Goal: Task Accomplishment & Management: Use online tool/utility

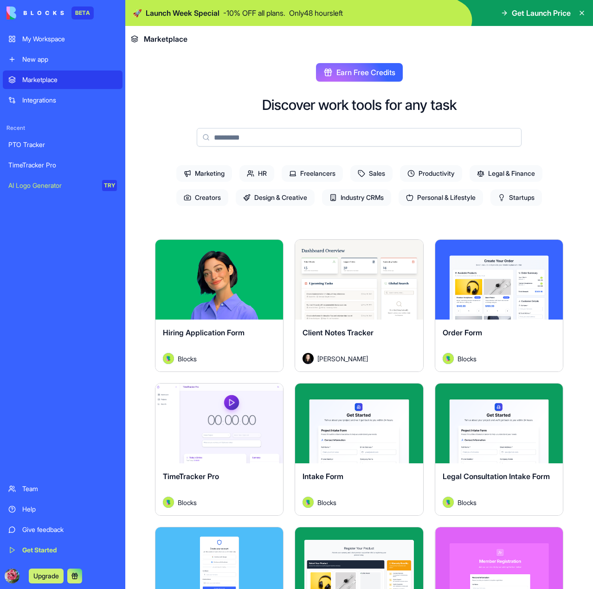
click at [54, 43] on div "My Workspace" at bounding box center [69, 38] width 95 height 9
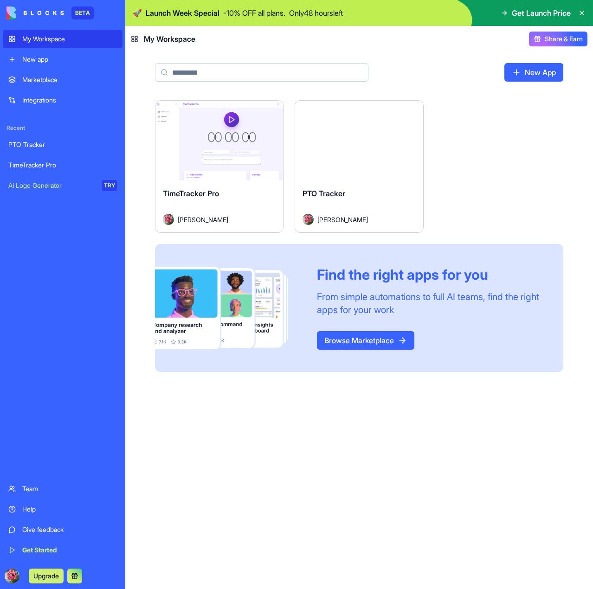
click at [50, 13] on img at bounding box center [35, 12] width 58 height 13
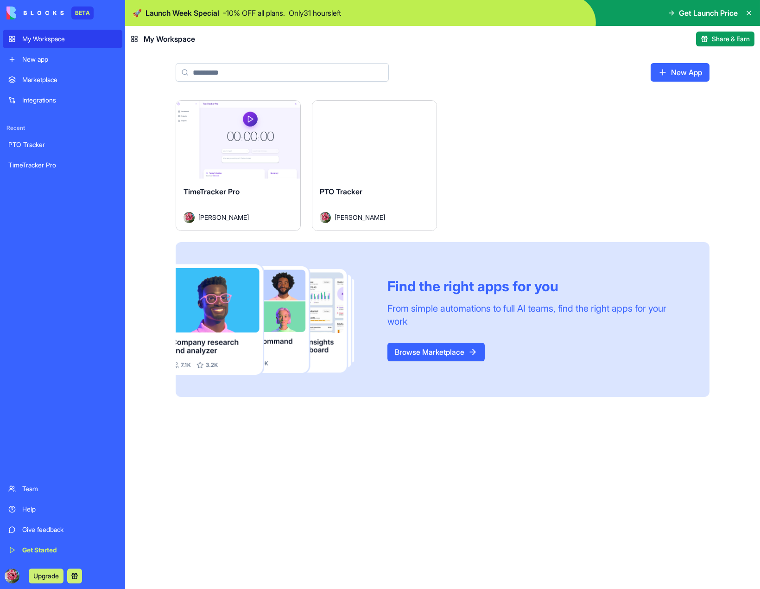
click at [43, 76] on div "Marketplace" at bounding box center [69, 79] width 95 height 9
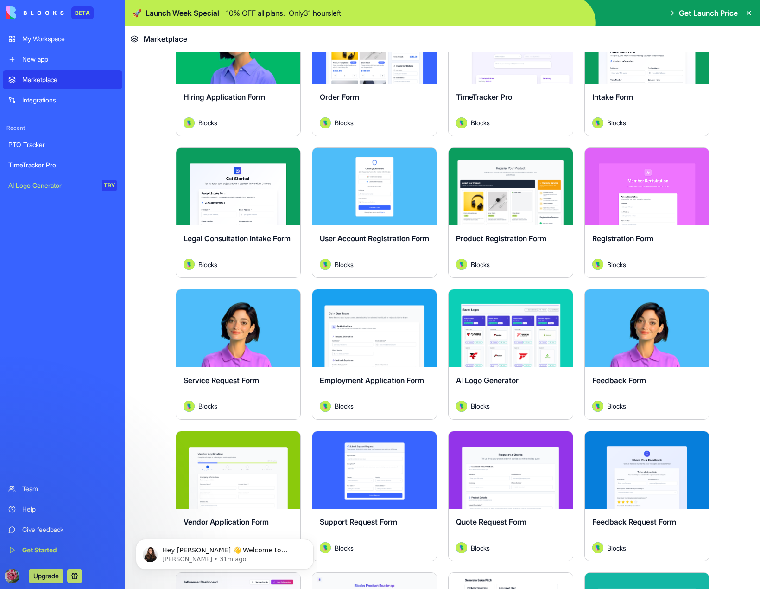
scroll to position [93, 0]
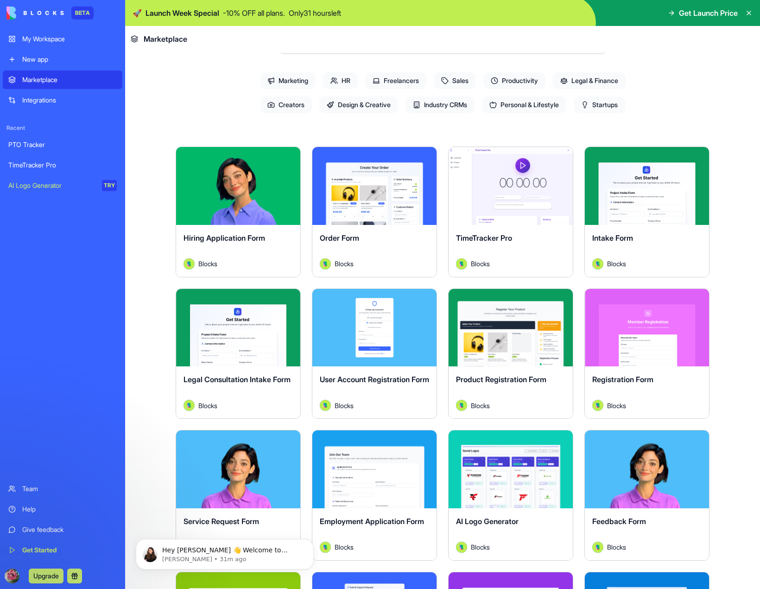
click at [489, 240] on span "TimeTracker Pro" at bounding box center [484, 237] width 56 height 9
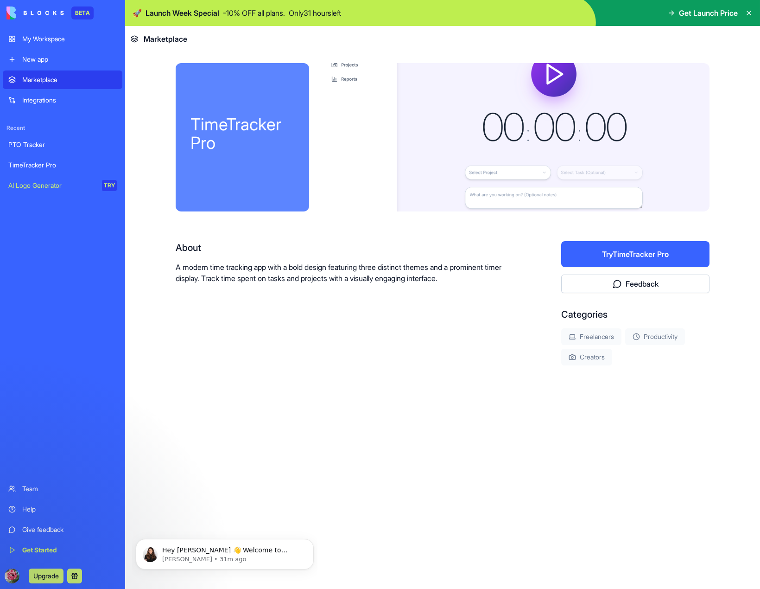
click at [614, 260] on button "Try TimeTracker Pro" at bounding box center [636, 254] width 148 height 26
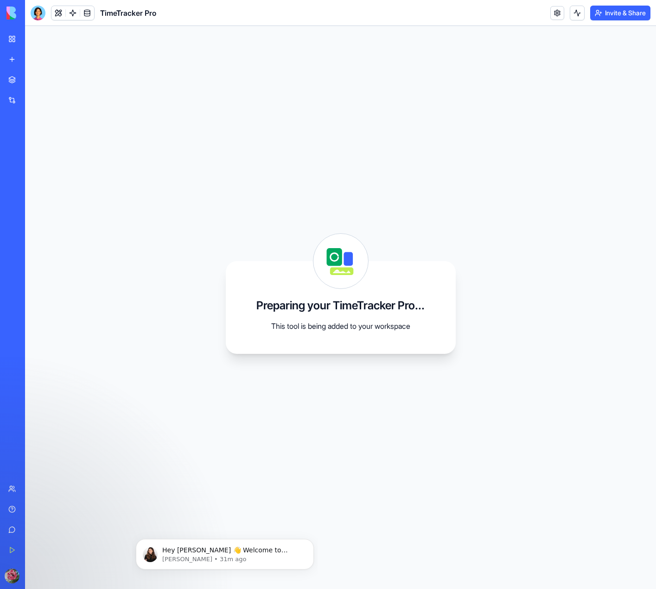
click at [42, 77] on div "Preparing your TimeTracker Pro... This tool is being added to your workspace" at bounding box center [340, 307] width 631 height 563
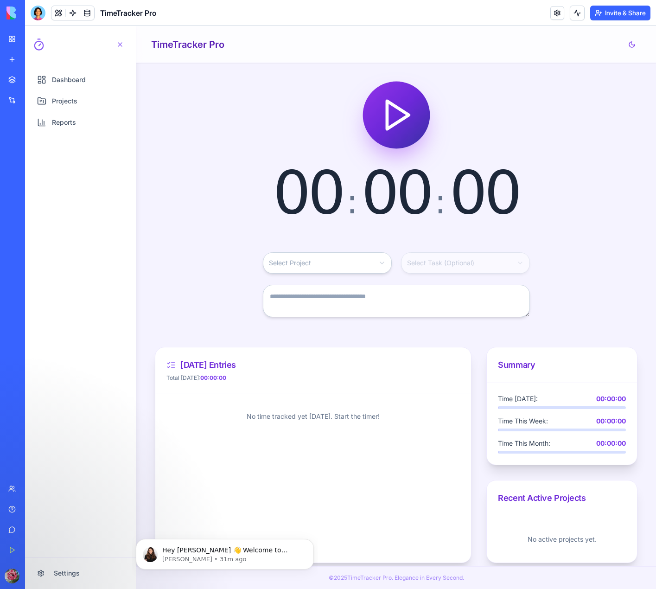
click at [301, 264] on html "Dashboard Projects Reports Settings Open navigation menu TimeTracker Pro 00 : 0…" at bounding box center [340, 307] width 631 height 563
click at [301, 257] on html "Dashboard Projects Reports Settings Open navigation menu TimeTracker Pro 00 : 0…" at bounding box center [340, 307] width 631 height 563
click at [84, 98] on link "Projects" at bounding box center [81, 101] width 98 height 19
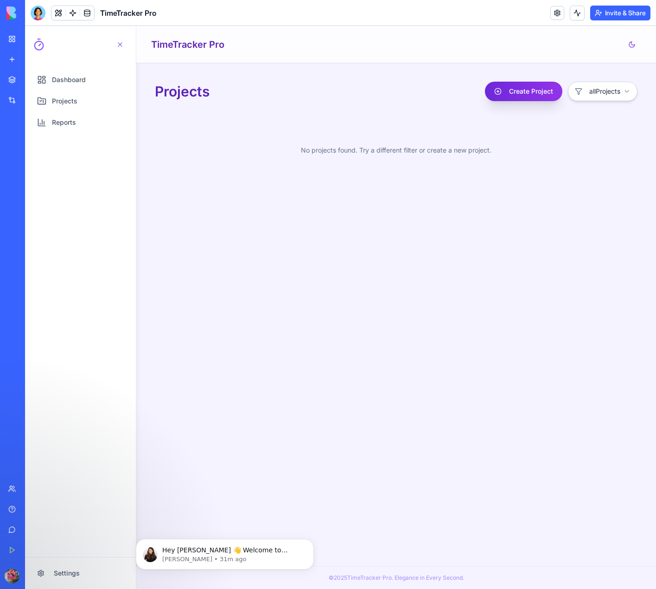
click at [524, 85] on button "Create Project" at bounding box center [523, 91] width 77 height 19
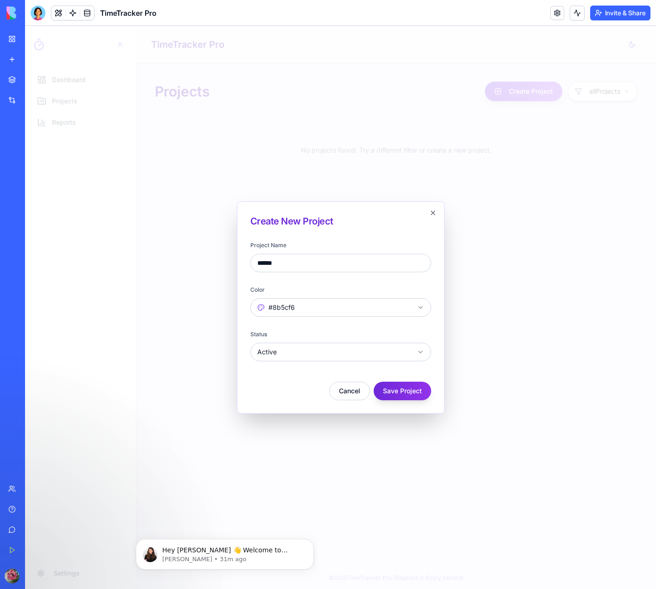
type input "******"
click at [412, 396] on button "Save Project" at bounding box center [403, 391] width 58 height 19
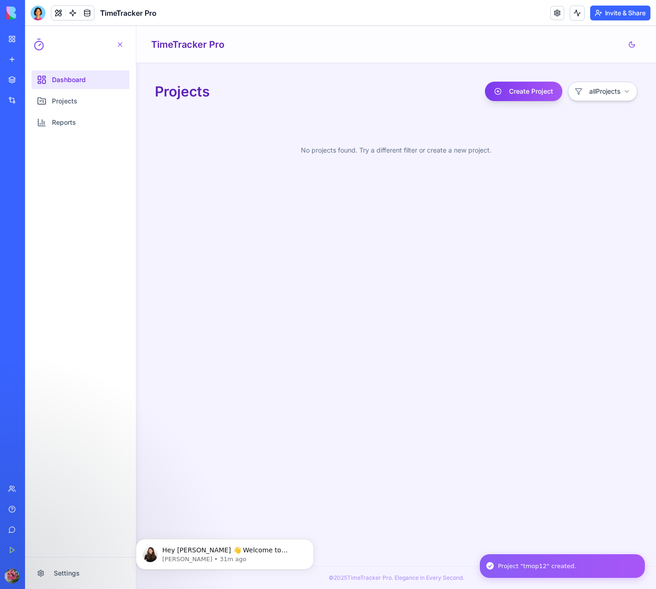
click at [102, 78] on link "Dashboard" at bounding box center [81, 79] width 98 height 19
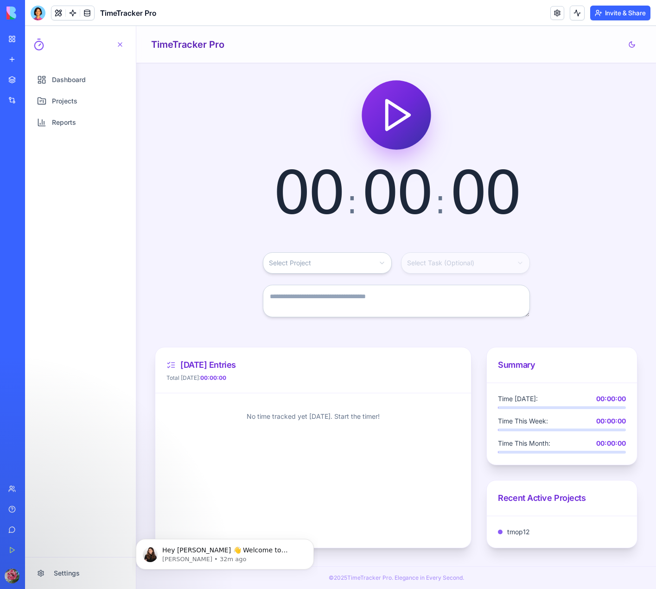
click at [317, 267] on html "Dashboard Projects Reports Settings Open navigation menu TimeTracker Pro 00 : 0…" at bounding box center [340, 307] width 631 height 563
click at [393, 124] on polygon "Start timer" at bounding box center [397, 115] width 21 height 27
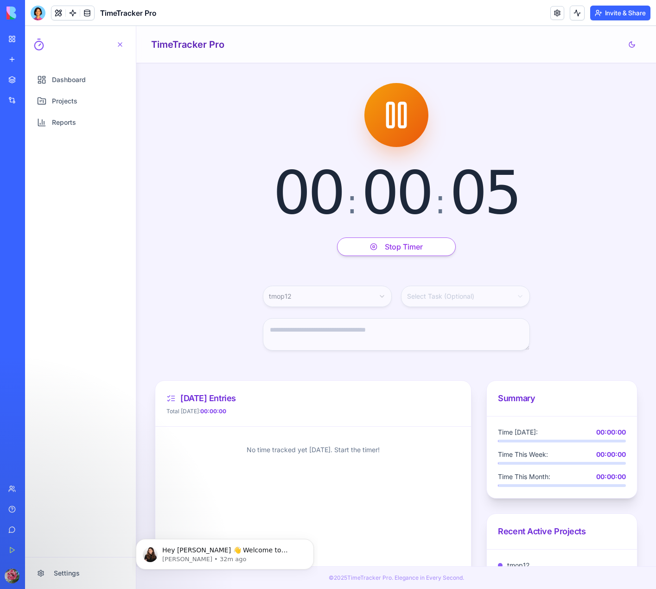
click at [415, 246] on button "Stop Timer" at bounding box center [396, 246] width 119 height 19
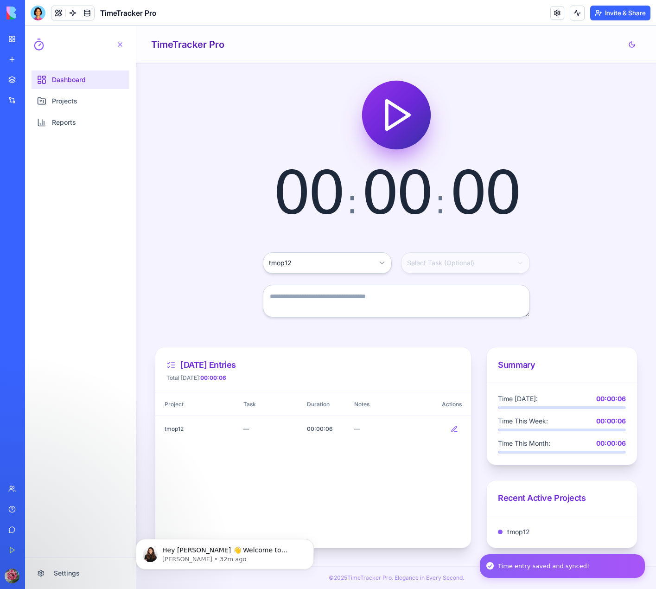
click at [73, 75] on span "Dashboard" at bounding box center [69, 79] width 34 height 9
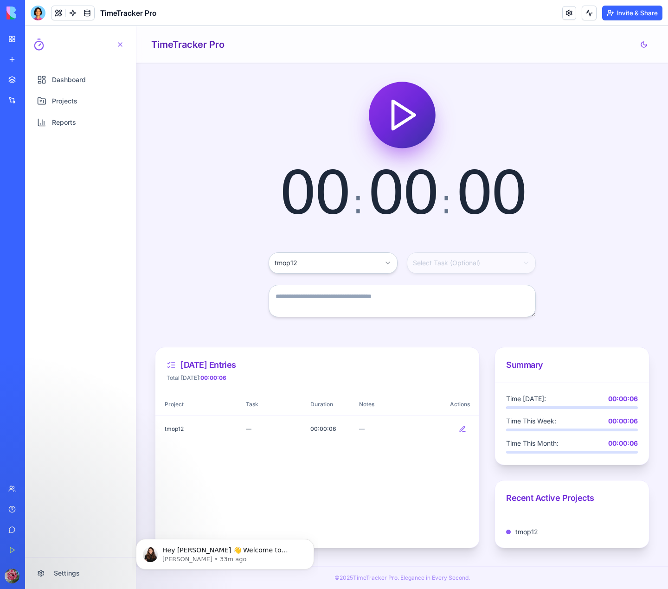
click at [418, 119] on button "Start timer" at bounding box center [402, 115] width 66 height 66
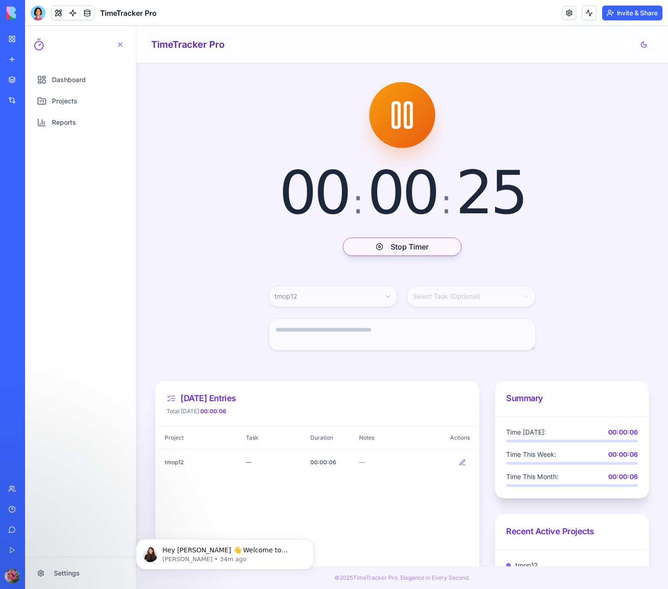
click at [409, 242] on button "Stop Timer" at bounding box center [402, 246] width 119 height 19
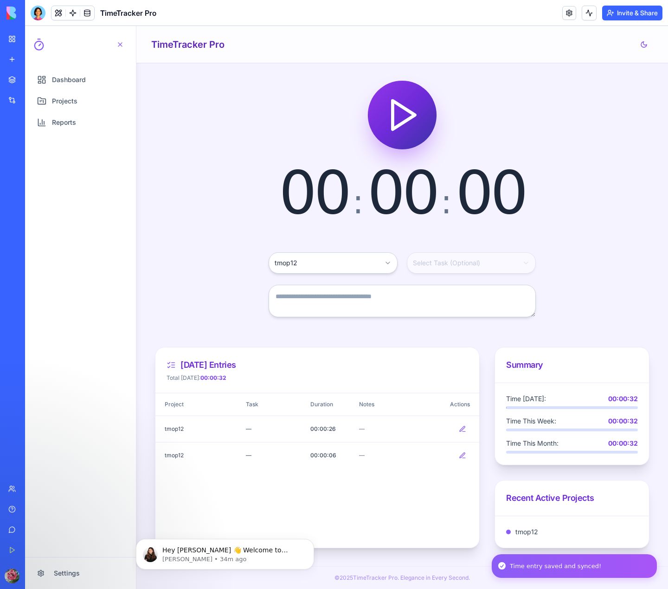
click at [178, 204] on div "00 : 00 : 00" at bounding box center [402, 152] width 494 height 141
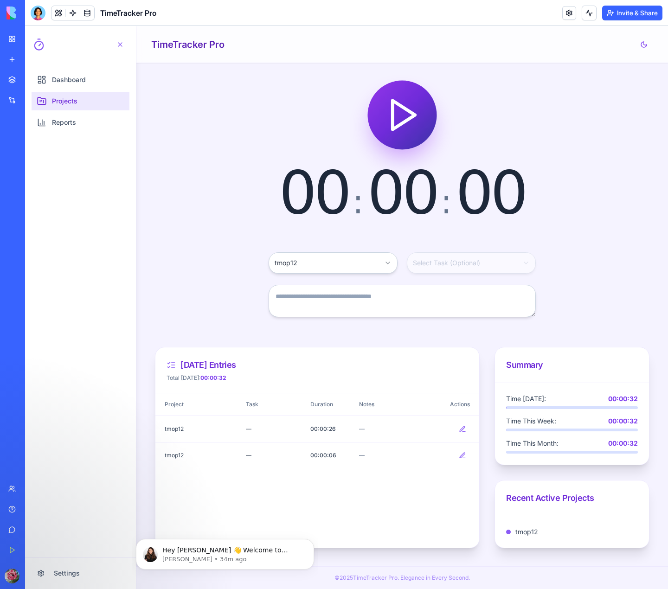
click at [80, 101] on link "Projects" at bounding box center [81, 101] width 98 height 19
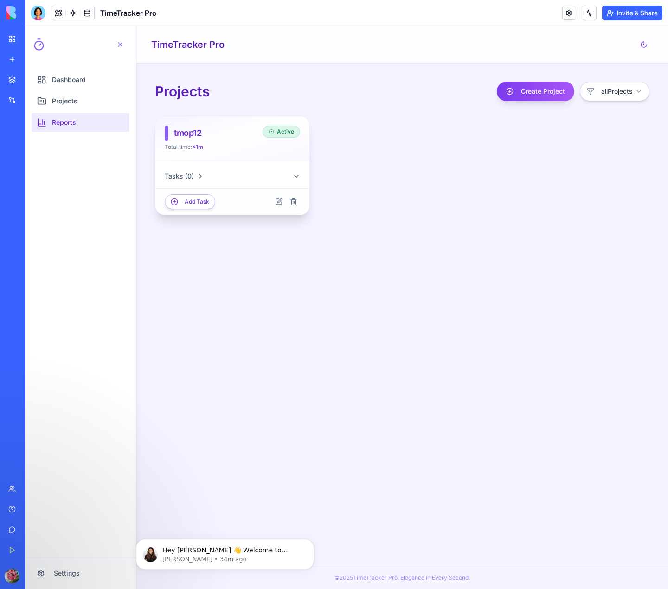
click at [82, 122] on link "Reports" at bounding box center [81, 122] width 98 height 19
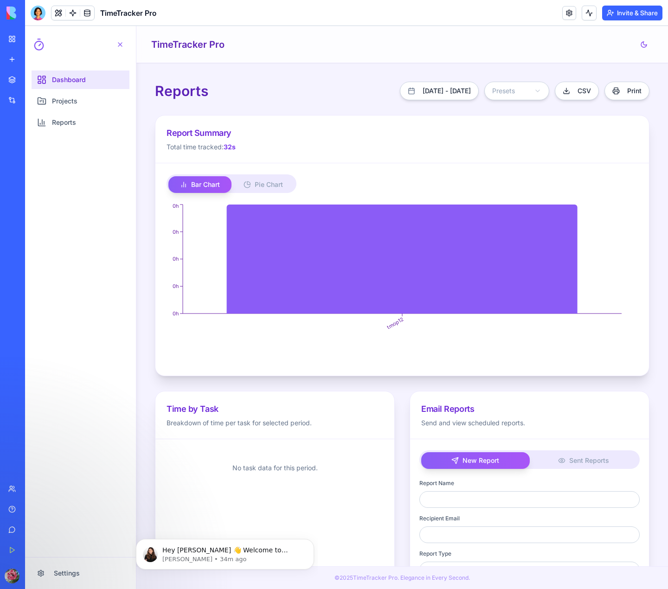
click at [81, 77] on span "Dashboard" at bounding box center [69, 79] width 34 height 9
